Goal: Book appointment/travel/reservation

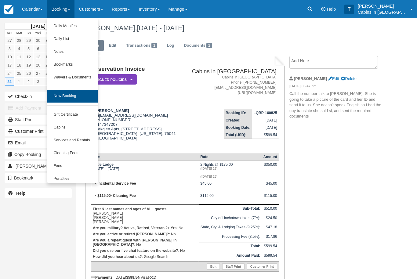
click at [85, 93] on link "New Booking" at bounding box center [72, 96] width 50 height 13
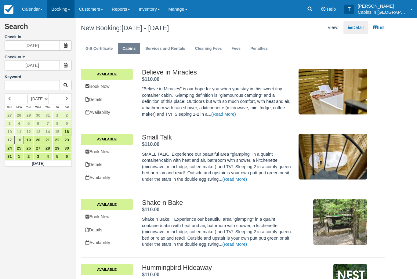
click at [68, 9] on link "Booking" at bounding box center [60, 9] width 27 height 18
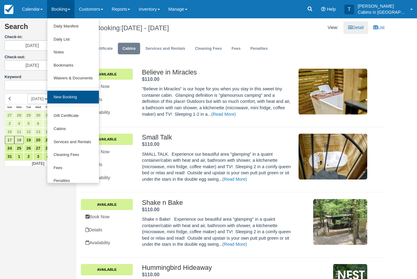
click at [75, 95] on link "New Booking" at bounding box center [72, 97] width 51 height 13
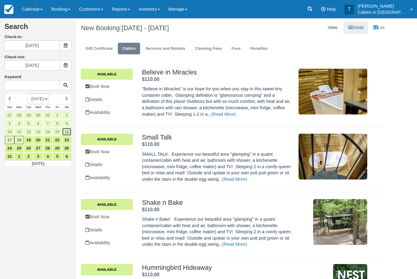
click at [68, 129] on link "16" at bounding box center [66, 132] width 9 height 8
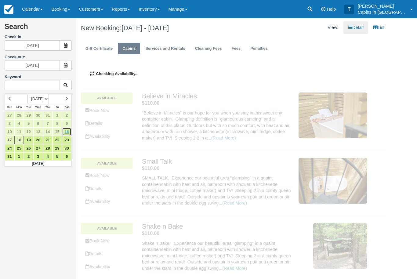
type input "08/16/25"
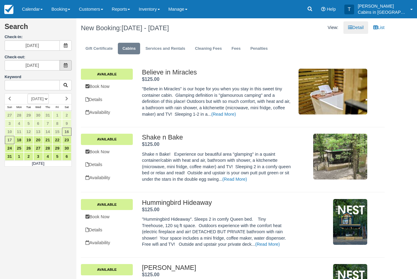
click at [64, 64] on icon at bounding box center [66, 65] width 4 height 4
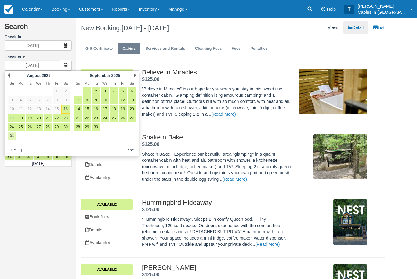
click at [14, 138] on link "31" at bounding box center [12, 136] width 8 height 8
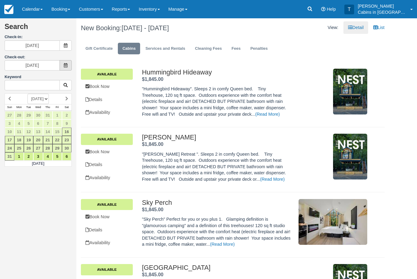
click at [64, 63] on icon at bounding box center [66, 65] width 4 height 4
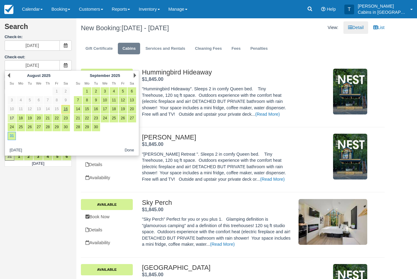
click at [13, 115] on link "17" at bounding box center [12, 118] width 8 height 8
type input "[DATE]"
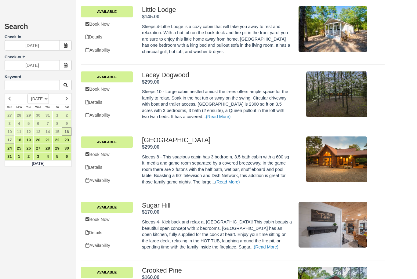
scroll to position [991, 0]
click at [108, 214] on link "Book Now" at bounding box center [107, 220] width 52 height 13
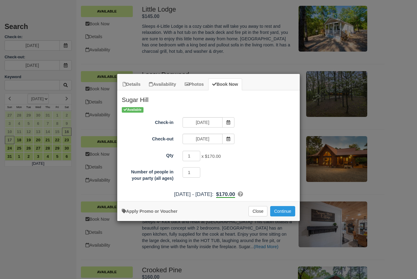
click at [18, 211] on div "Details Availability Photos Book Now Sugar Hill Sleeps 4- Kick back and relax a…" at bounding box center [208, 139] width 417 height 279
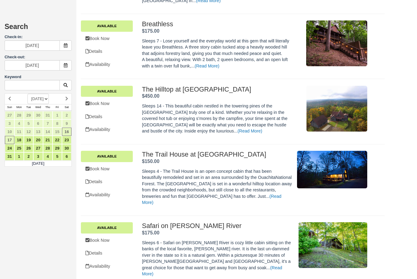
scroll to position [1378, 0]
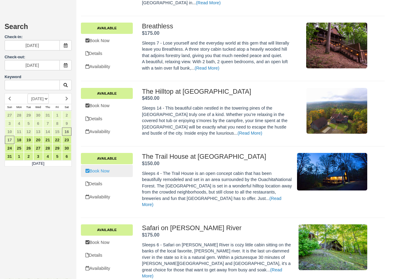
click at [103, 165] on link "Book Now" at bounding box center [107, 171] width 52 height 13
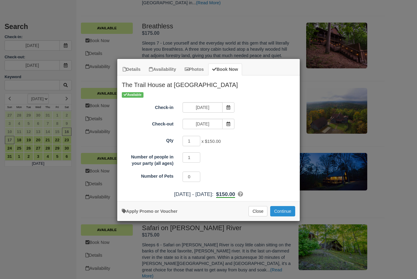
click at [284, 208] on button "Continue" at bounding box center [282, 211] width 25 height 10
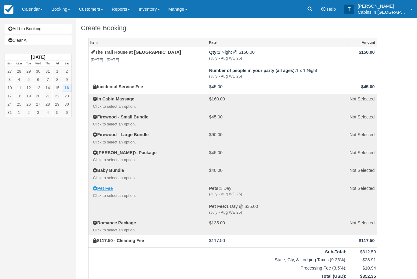
click at [97, 186] on link "Pet Fee" at bounding box center [103, 188] width 20 height 5
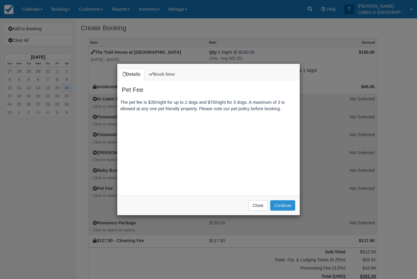
click at [284, 204] on button "Continue" at bounding box center [282, 205] width 25 height 10
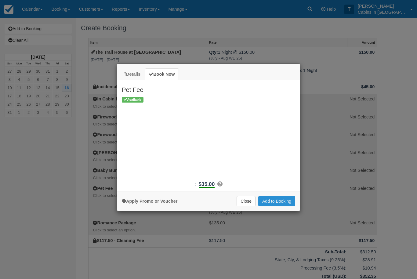
click at [279, 203] on button "Add to Booking" at bounding box center [276, 201] width 37 height 10
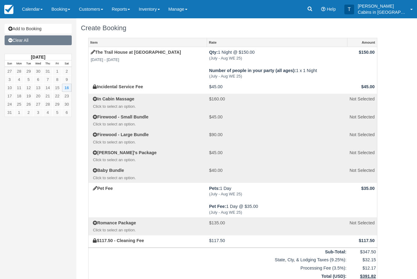
click at [39, 43] on link "Clear All" at bounding box center [38, 40] width 67 height 10
